Goal: Task Accomplishment & Management: Manage account settings

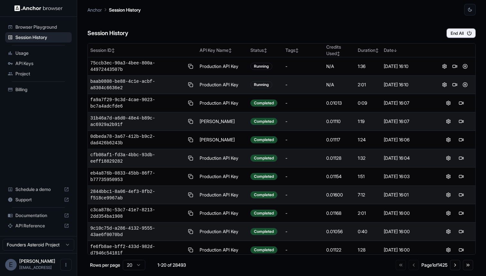
scroll to position [12, 0]
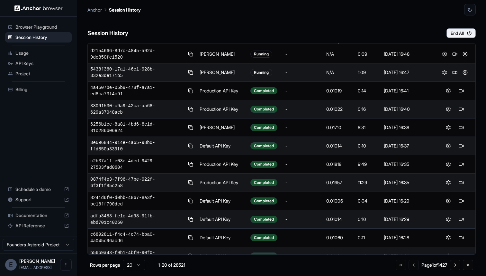
click at [37, 63] on span "API Keys" at bounding box center [42, 63] width 54 height 6
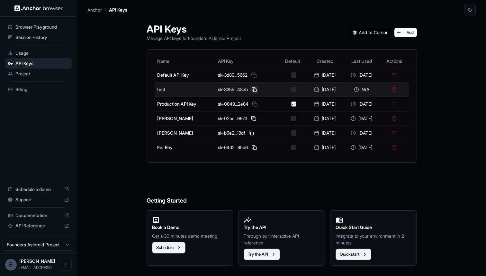
click at [250, 89] on button at bounding box center [254, 90] width 8 height 8
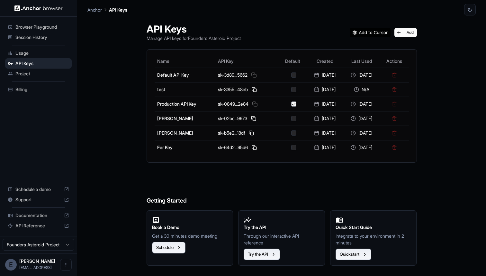
click at [39, 223] on span "API Reference" at bounding box center [38, 225] width 46 height 6
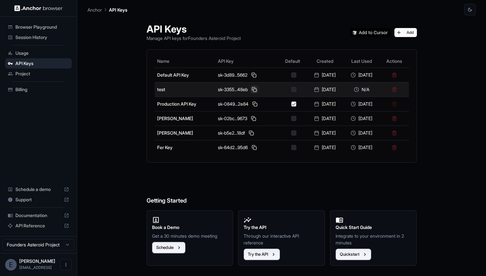
click at [250, 91] on button at bounding box center [254, 90] width 8 height 8
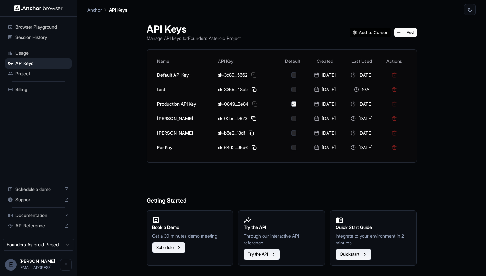
click at [40, 34] on span "Session History" at bounding box center [42, 37] width 54 height 6
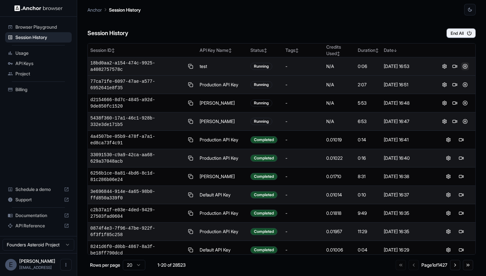
click at [462, 66] on button at bounding box center [465, 66] width 8 height 8
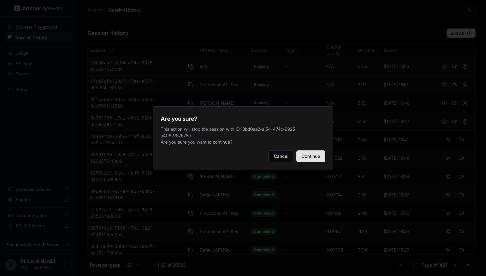
click at [306, 155] on button "Continue" at bounding box center [310, 156] width 29 height 12
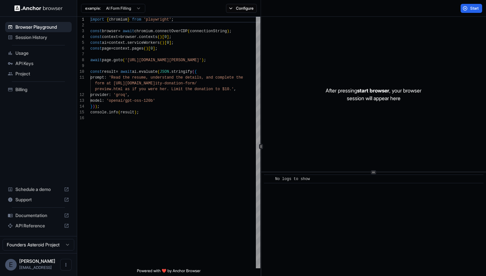
scroll to position [58, 0]
click at [51, 36] on span "Session History" at bounding box center [42, 37] width 54 height 6
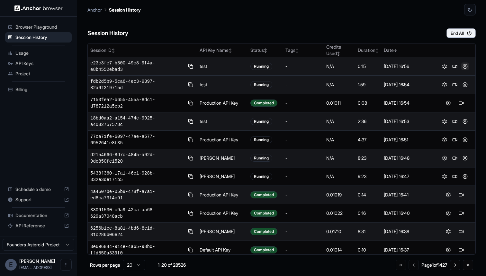
click at [464, 66] on button at bounding box center [465, 66] width 8 height 8
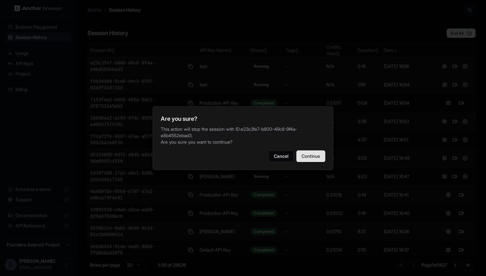
click at [315, 154] on button "Continue" at bounding box center [310, 156] width 29 height 12
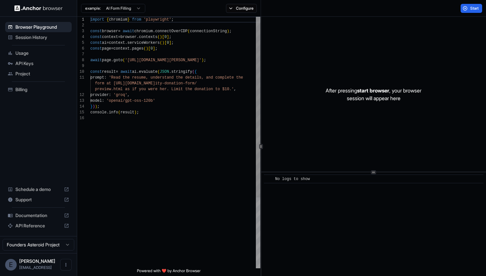
scroll to position [58, 0]
click at [48, 41] on div "Session History" at bounding box center [38, 37] width 67 height 10
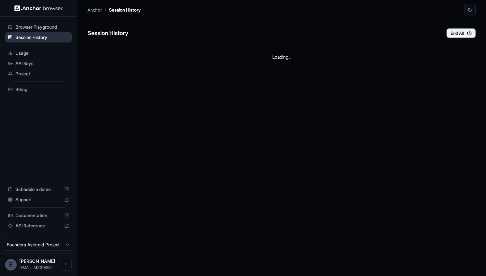
click at [45, 36] on span "Session History" at bounding box center [42, 37] width 54 height 6
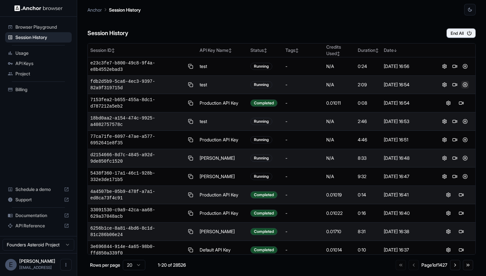
click at [461, 85] on button at bounding box center [465, 85] width 8 height 8
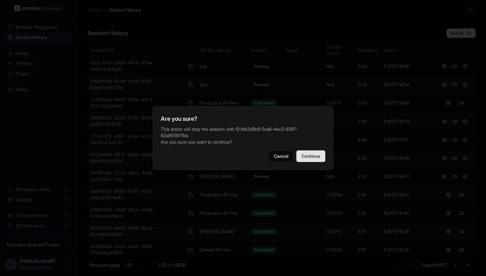
click at [307, 154] on button "Continue" at bounding box center [310, 156] width 29 height 12
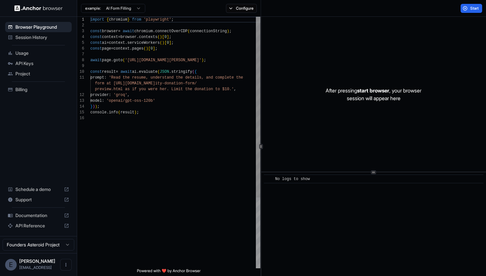
scroll to position [58, 0]
